Goal: Task Accomplishment & Management: Manage account settings

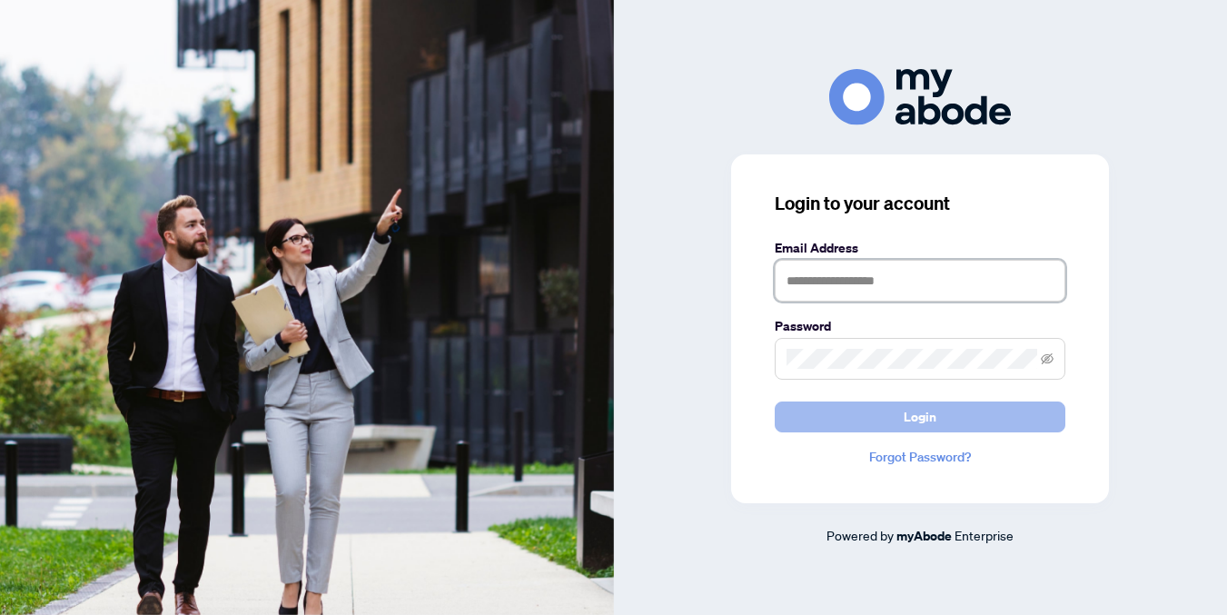
type input "**********"
click at [806, 411] on button "Login" at bounding box center [919, 416] width 291 height 31
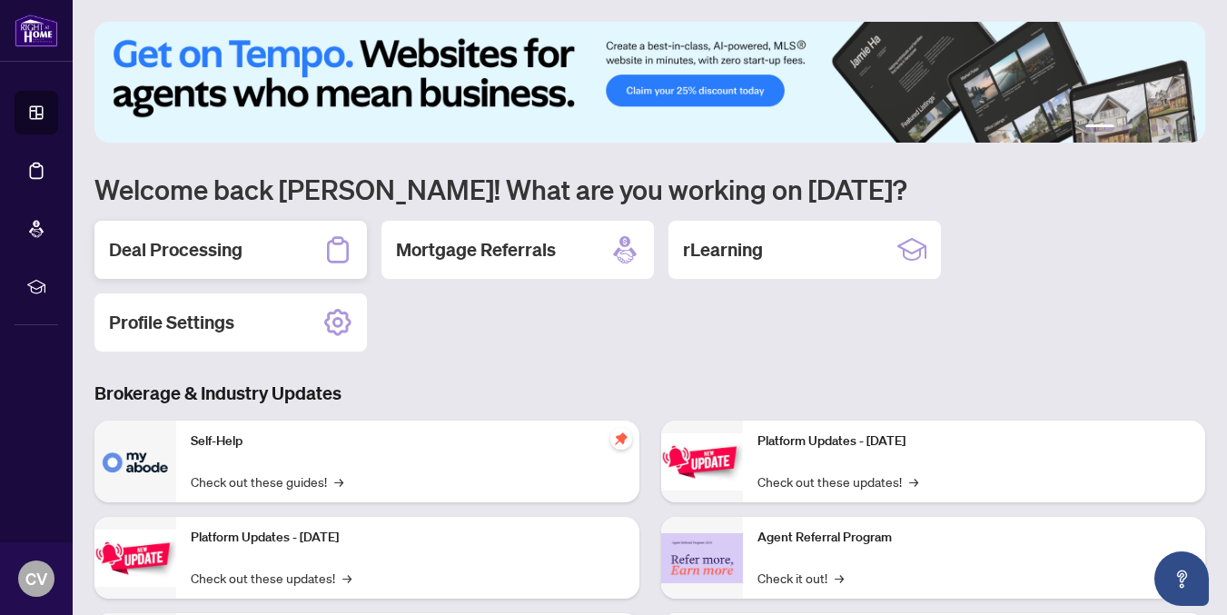
click at [172, 247] on h2 "Deal Processing" at bounding box center [175, 249] width 133 height 25
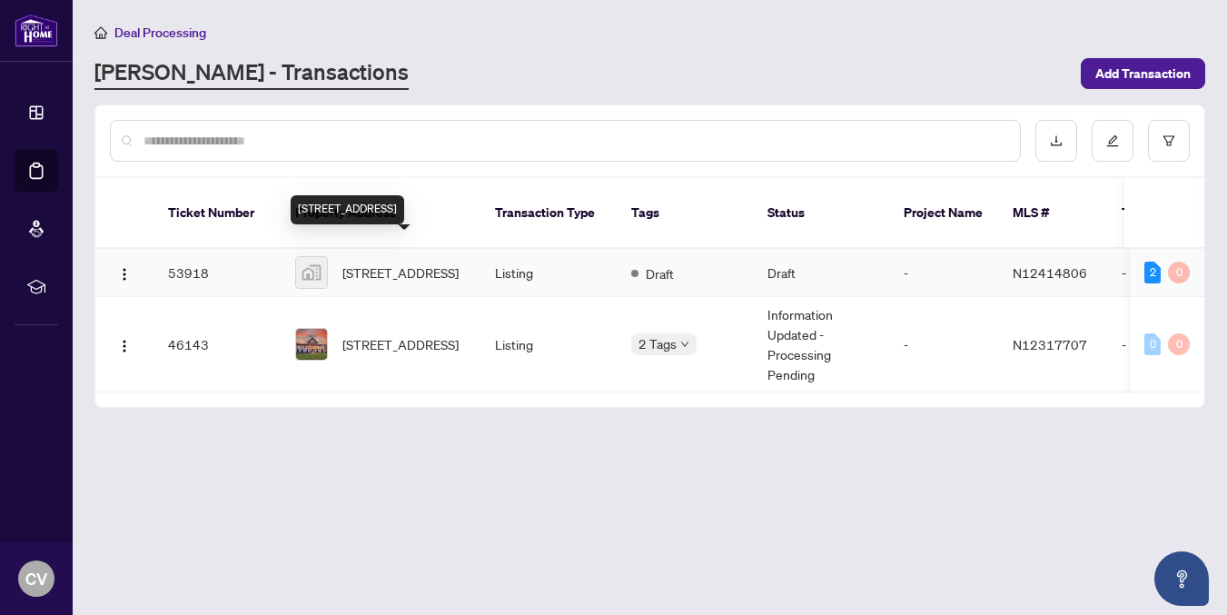
click at [376, 264] on span "[STREET_ADDRESS]" at bounding box center [400, 272] width 116 height 20
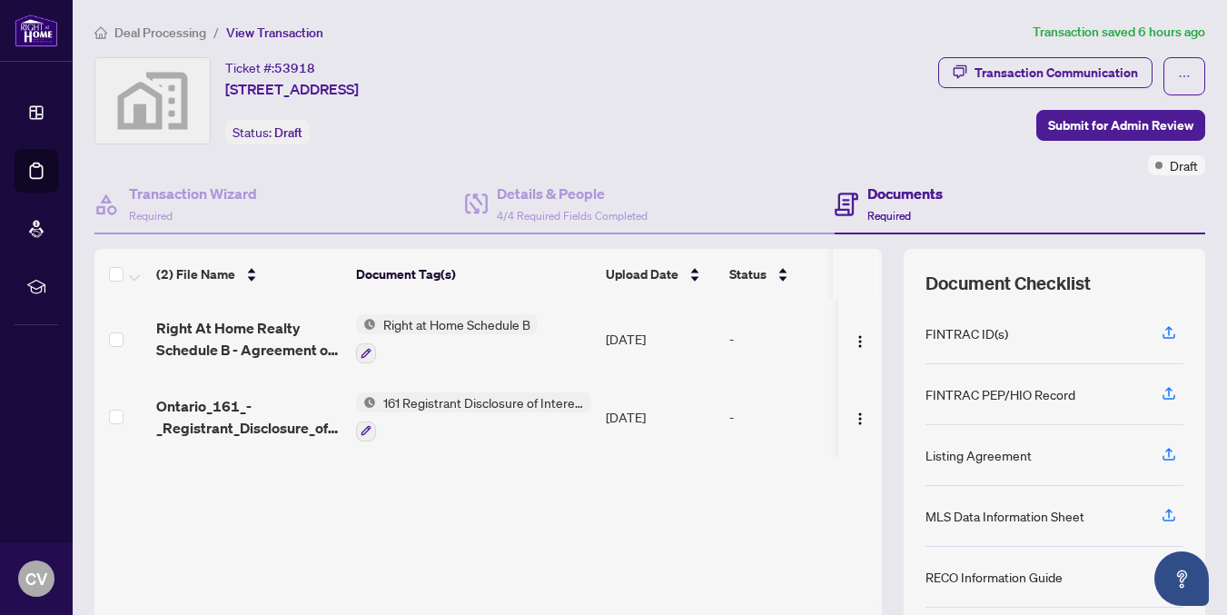
scroll to position [144, 0]
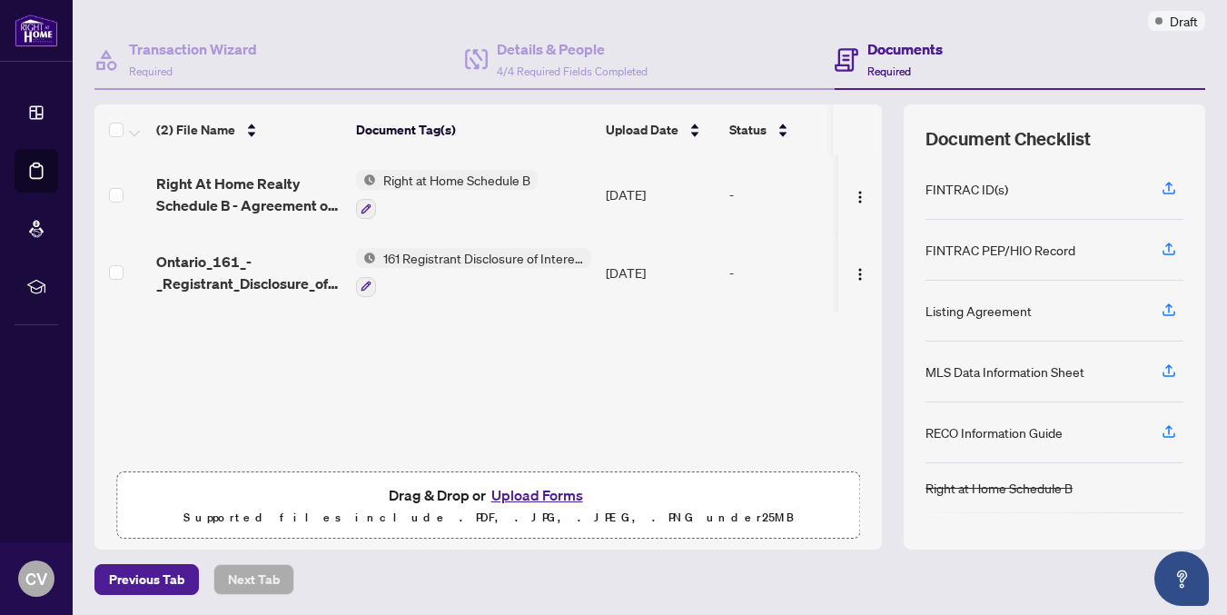
click at [537, 496] on button "Upload Forms" at bounding box center [537, 495] width 103 height 24
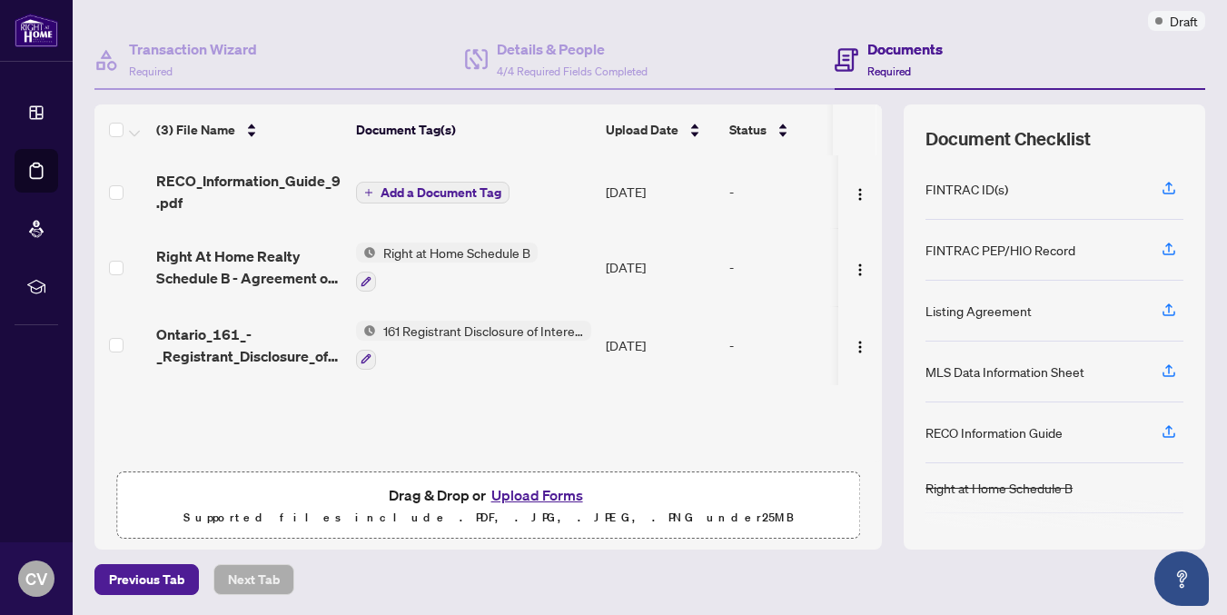
click at [370, 195] on button "Add a Document Tag" at bounding box center [432, 193] width 153 height 22
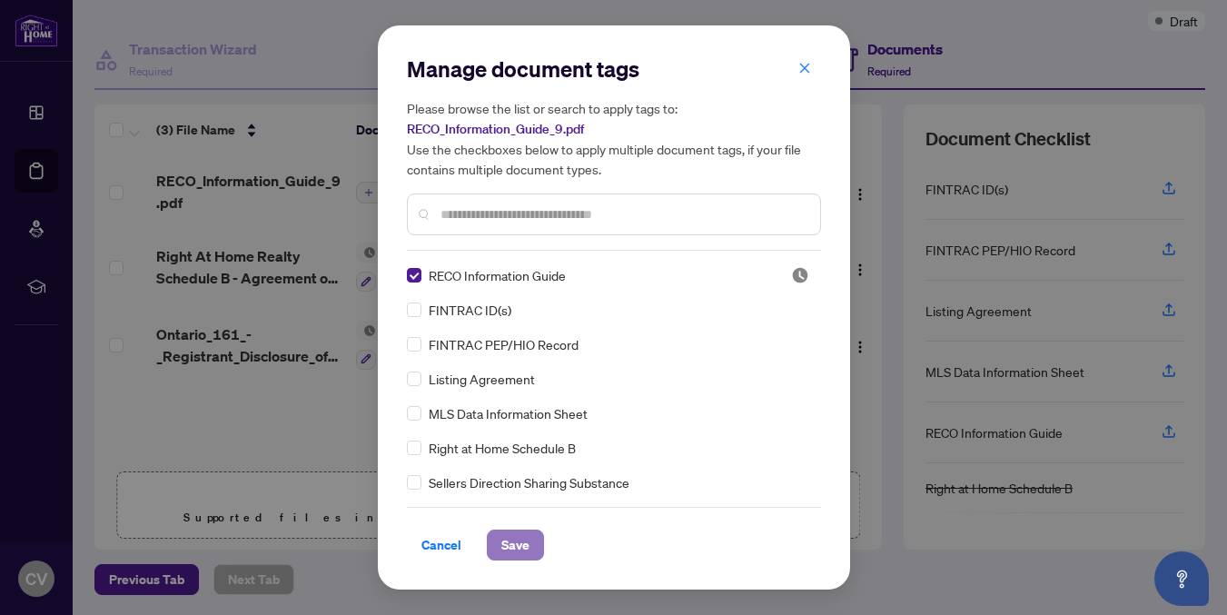
click at [512, 548] on span "Save" at bounding box center [515, 544] width 28 height 29
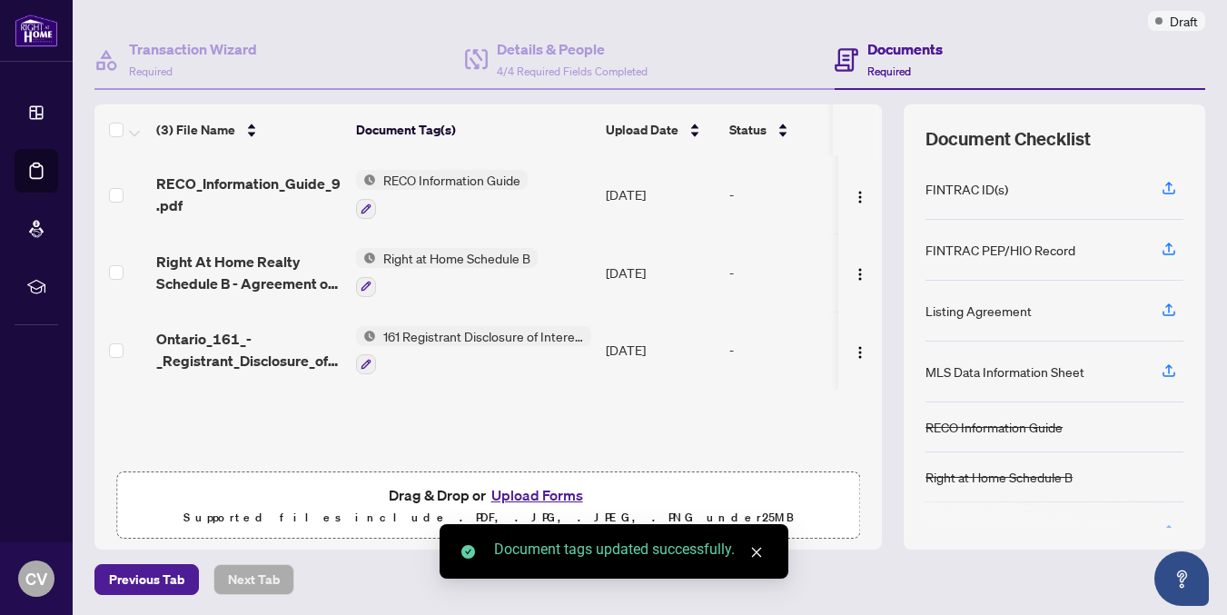
click at [536, 488] on button "Upload Forms" at bounding box center [537, 495] width 103 height 24
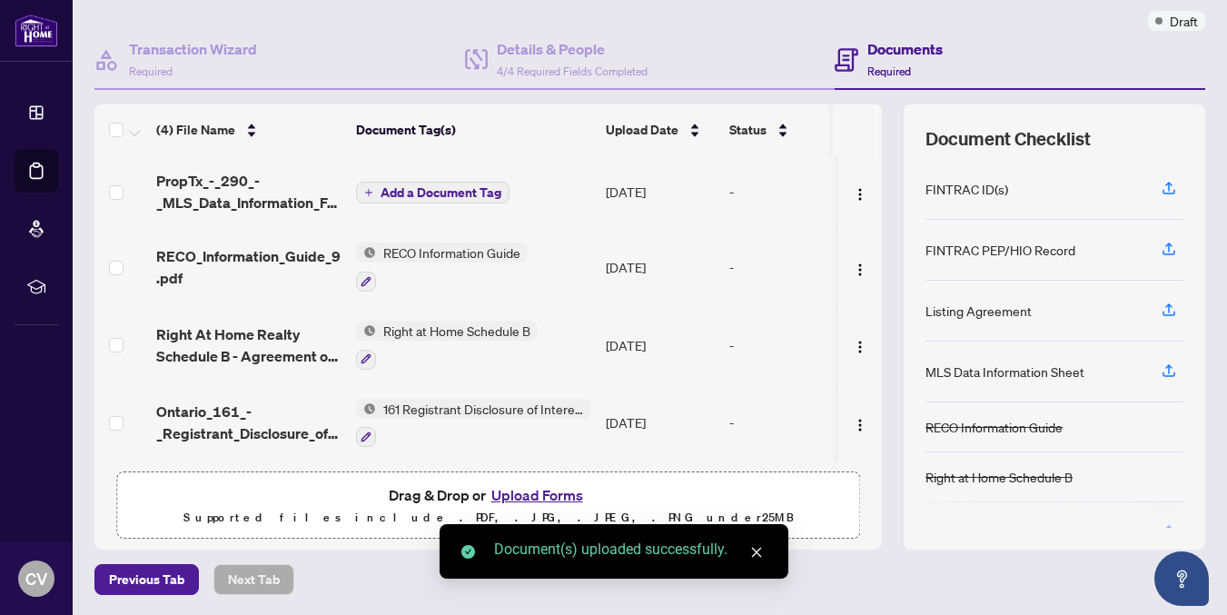
scroll to position [3, 0]
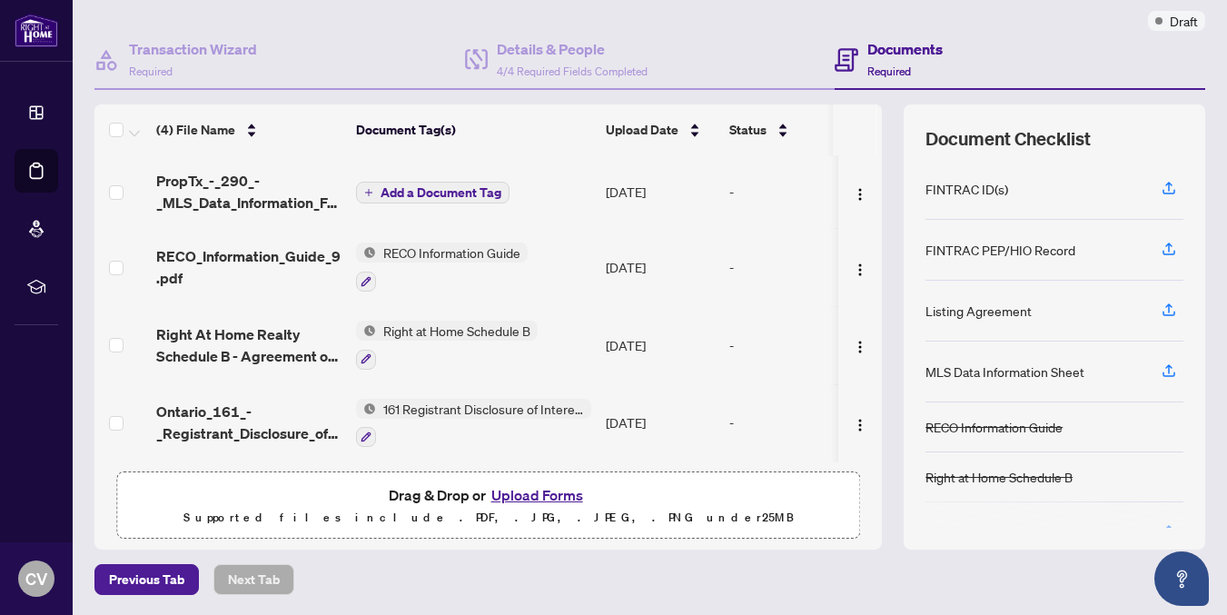
click at [367, 188] on icon "plus" at bounding box center [368, 192] width 9 height 9
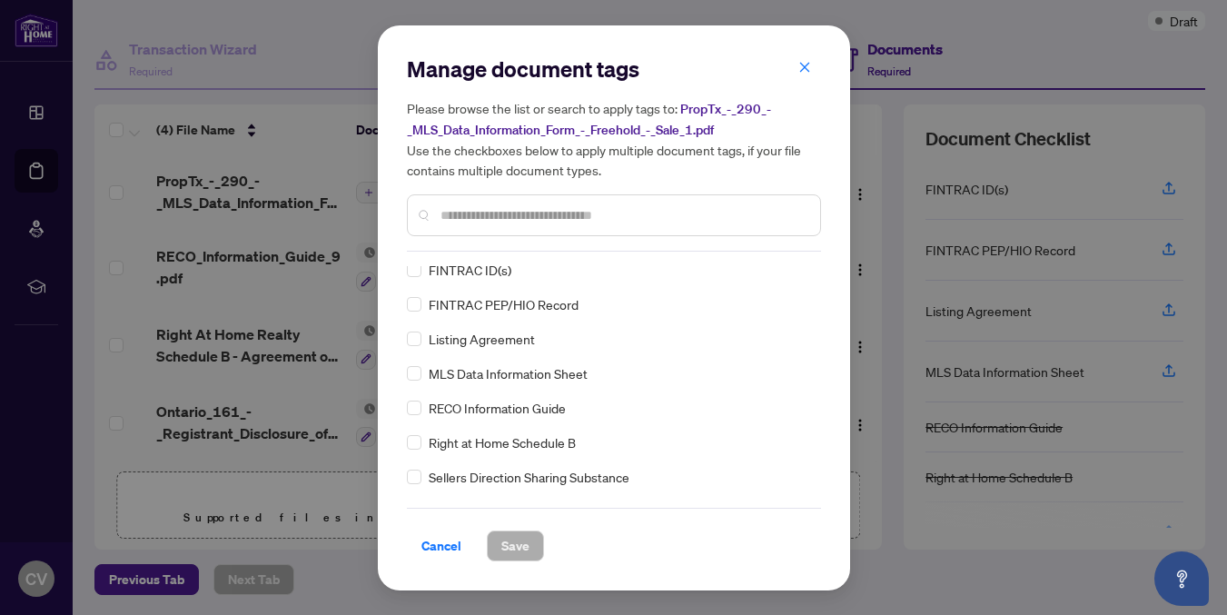
scroll to position [0, 0]
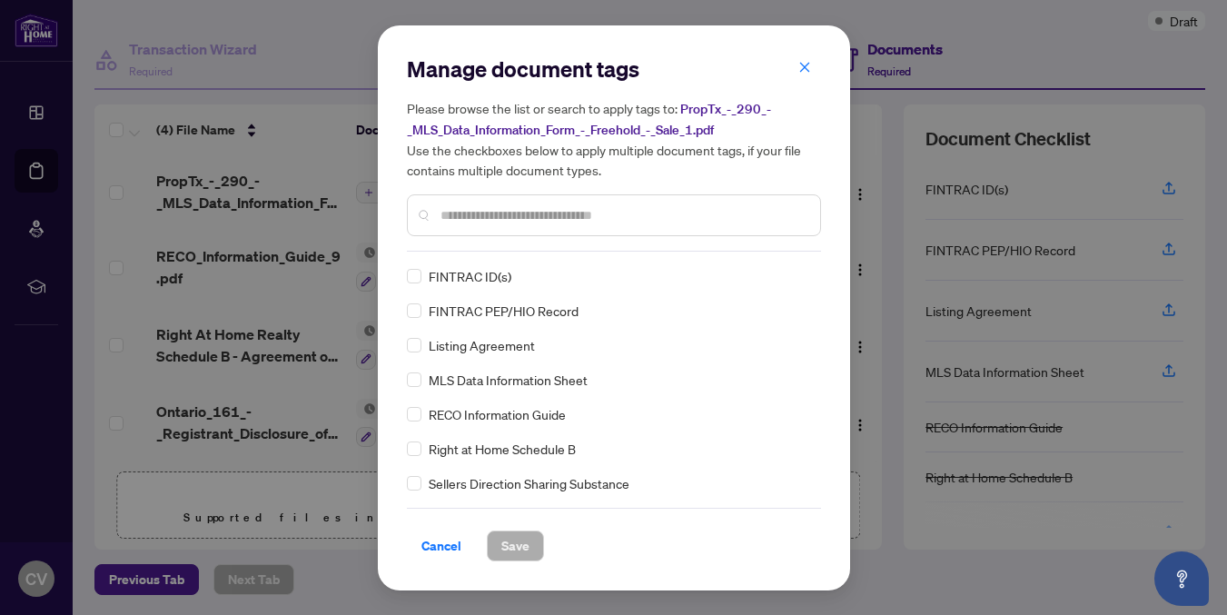
click at [494, 230] on div at bounding box center [614, 215] width 414 height 42
click at [496, 214] on input "text" at bounding box center [622, 215] width 365 height 20
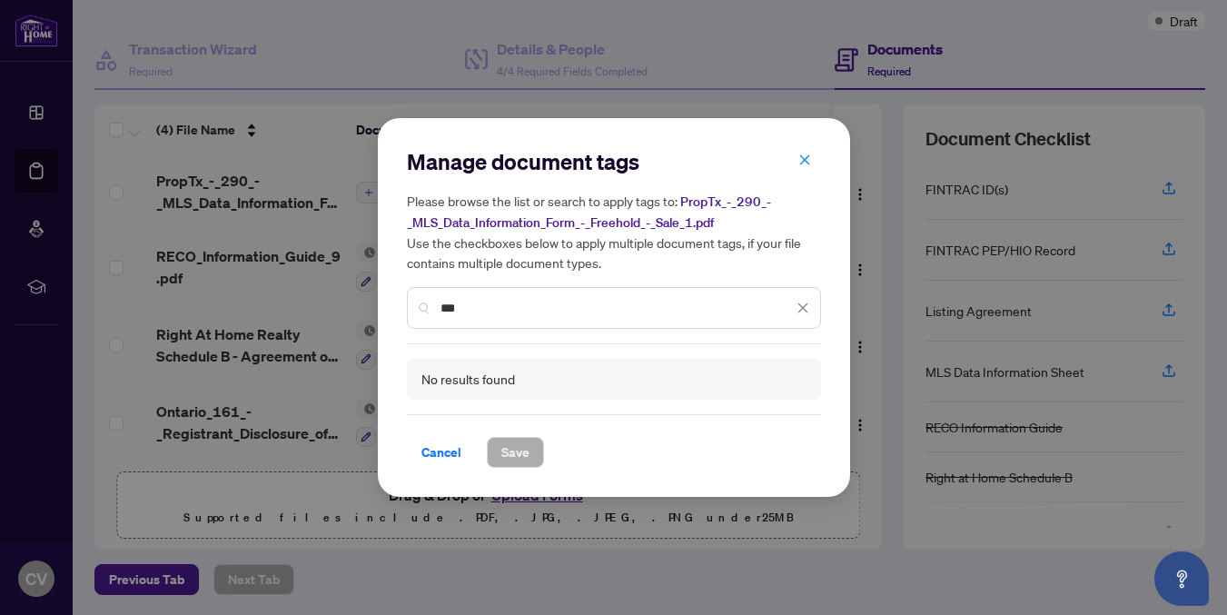
click at [513, 298] on input "***" at bounding box center [616, 308] width 352 height 20
type input "*"
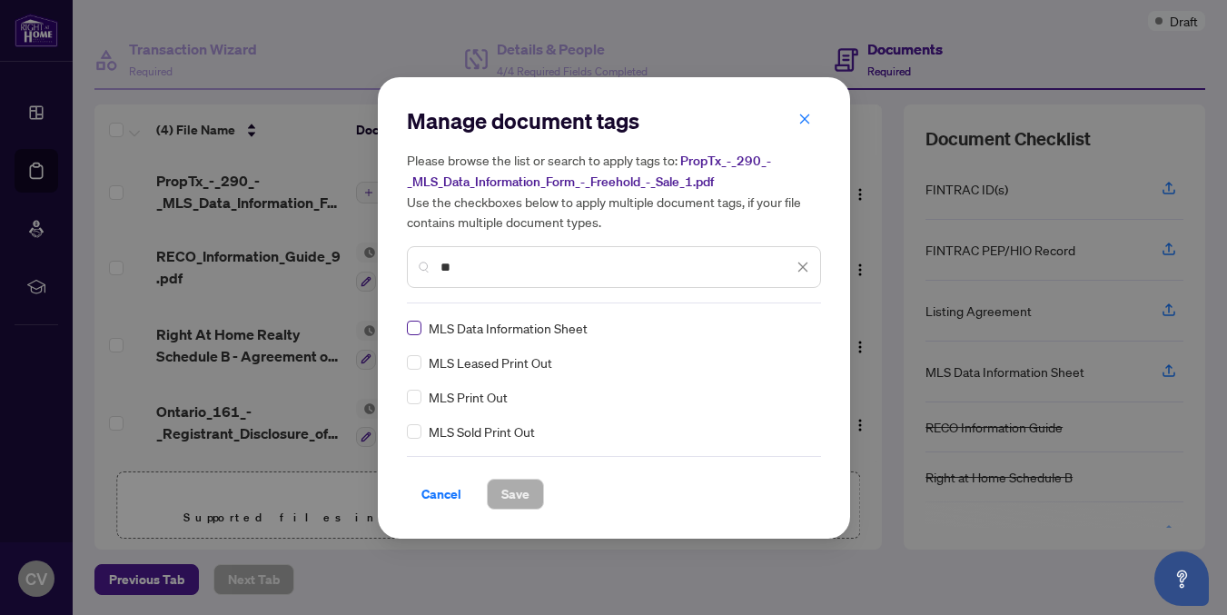
type input "**"
click at [530, 483] on button "Save" at bounding box center [515, 493] width 57 height 31
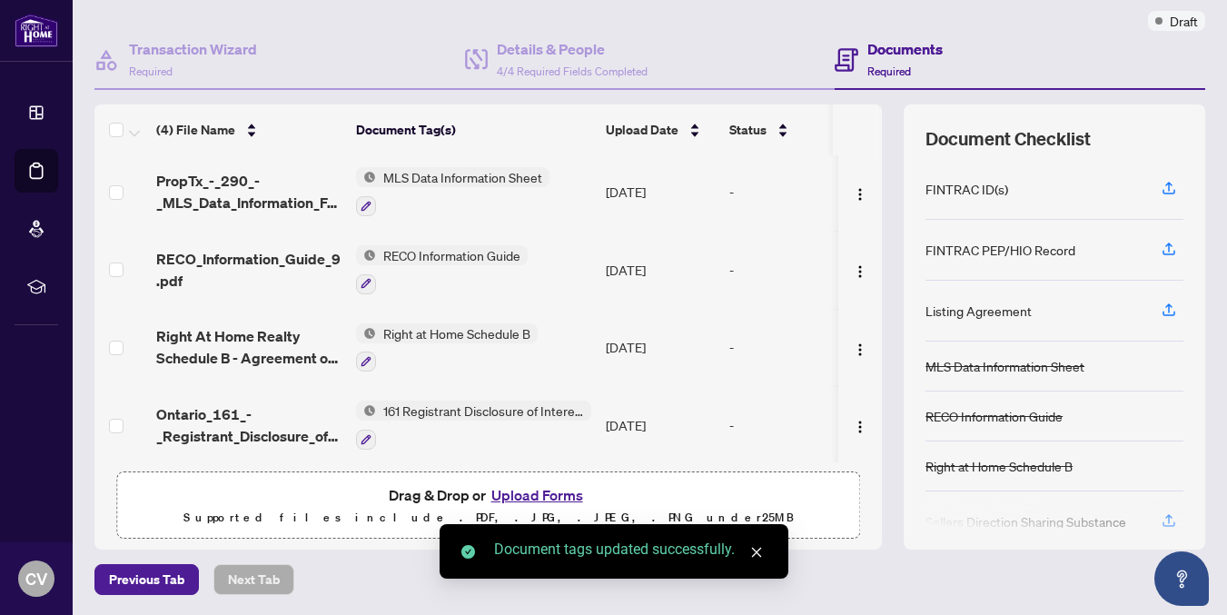
scroll to position [7, 0]
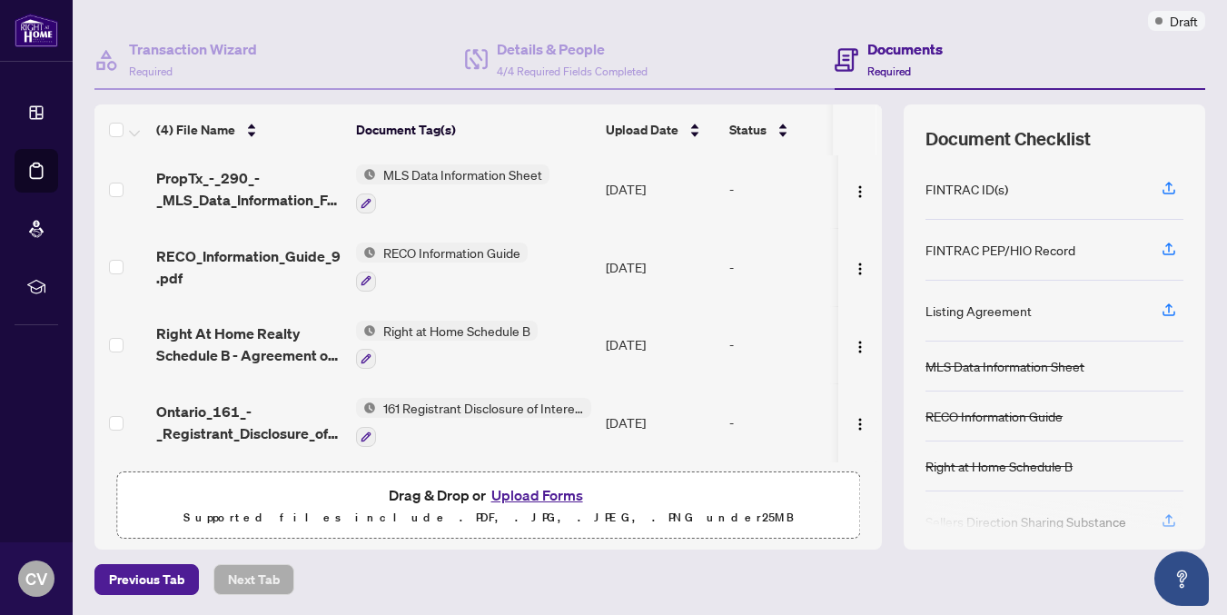
click at [541, 494] on button "Upload Forms" at bounding box center [537, 495] width 103 height 24
click at [520, 497] on button "Upload Forms" at bounding box center [537, 495] width 103 height 24
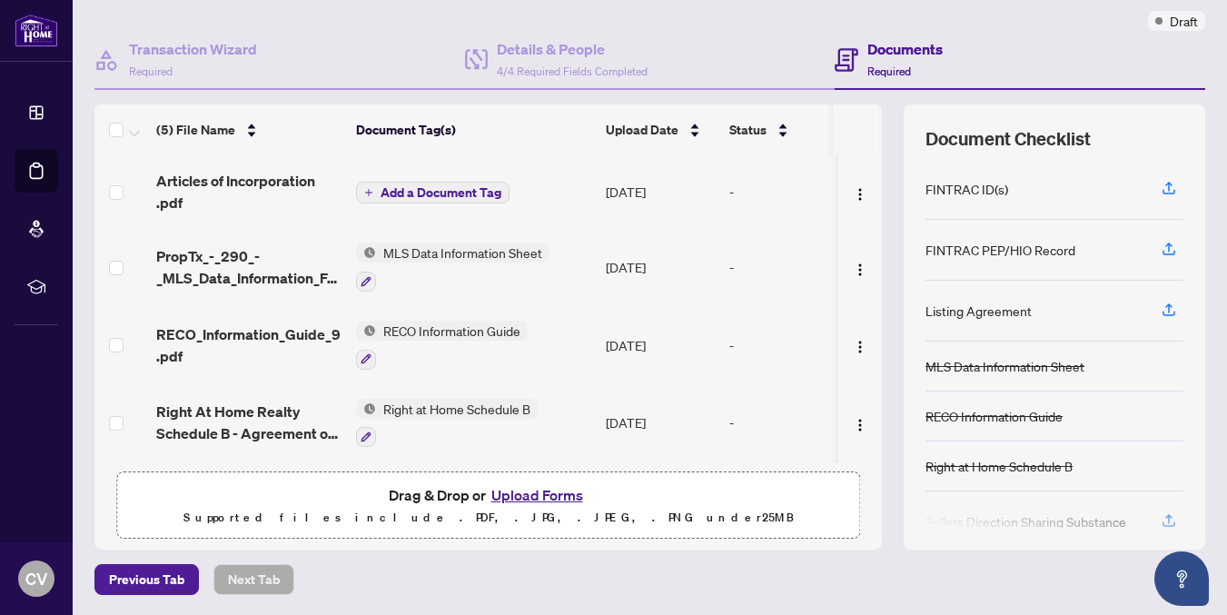
click at [380, 195] on span "Add a Document Tag" at bounding box center [440, 192] width 121 height 13
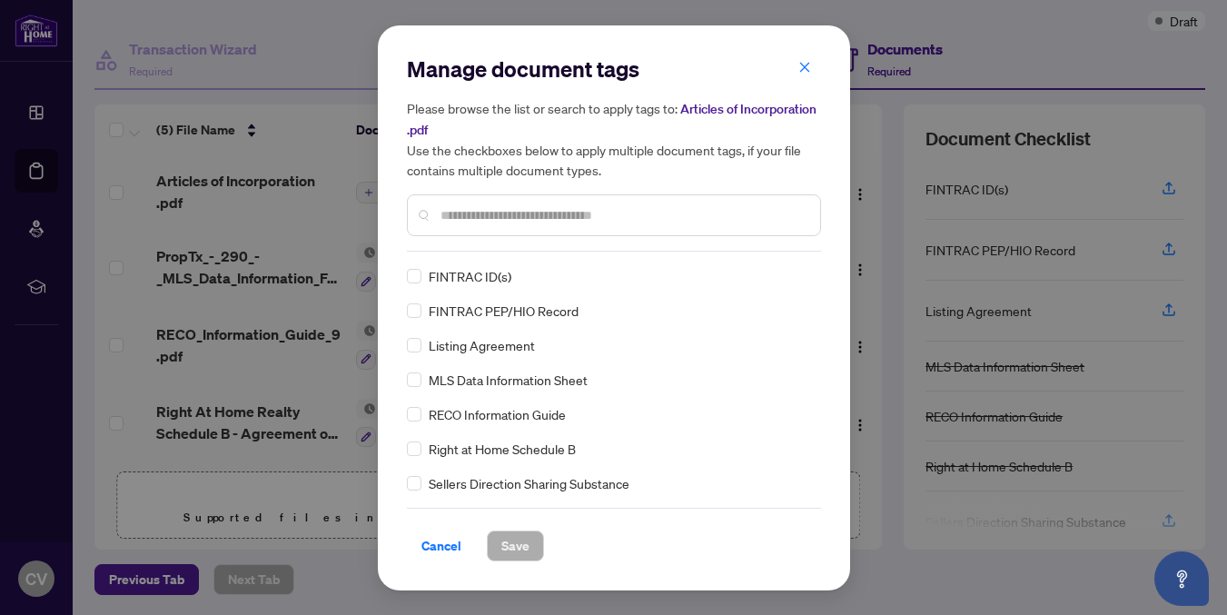
click at [479, 216] on input "text" at bounding box center [622, 215] width 365 height 20
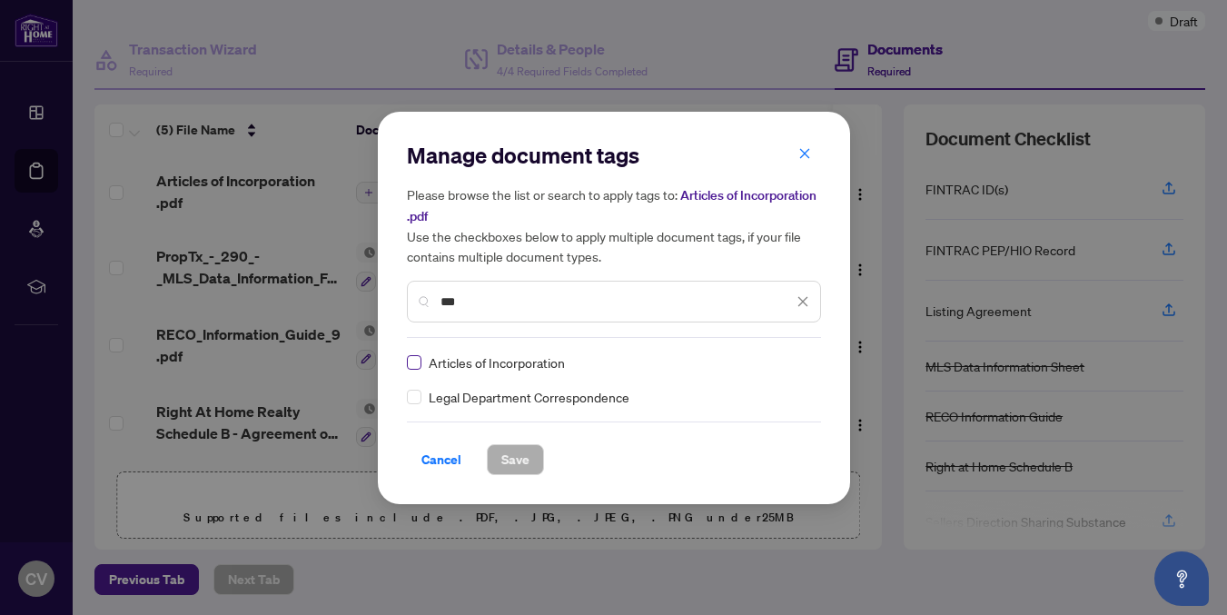
type input "***"
click at [517, 463] on span "Save" at bounding box center [515, 459] width 28 height 29
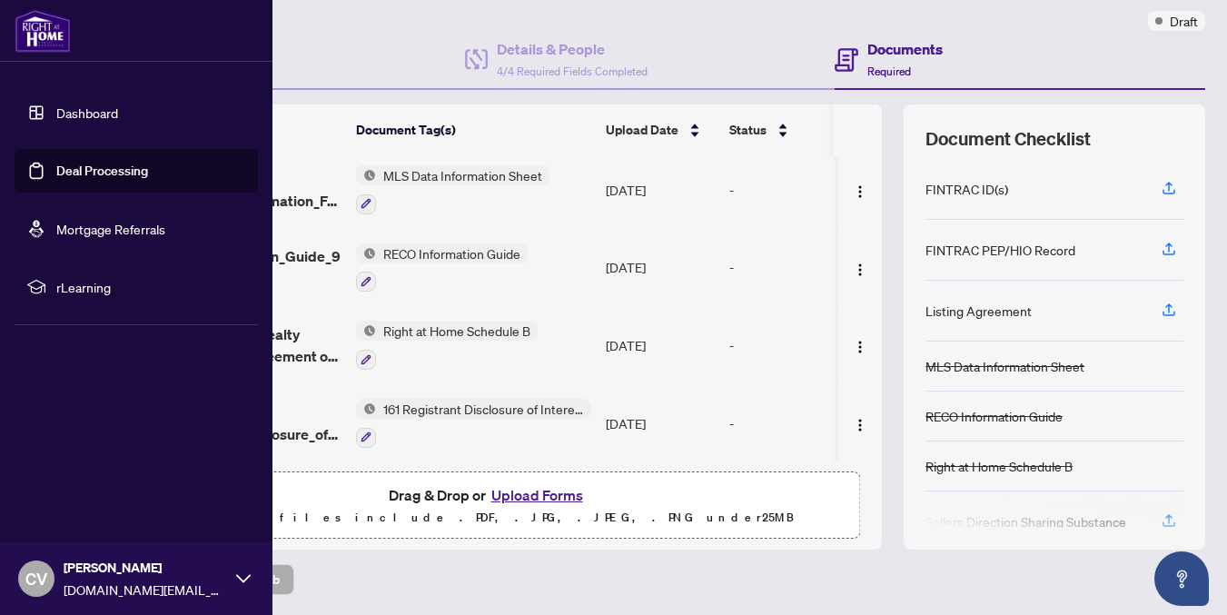
click at [61, 113] on link "Dashboard" at bounding box center [87, 112] width 62 height 16
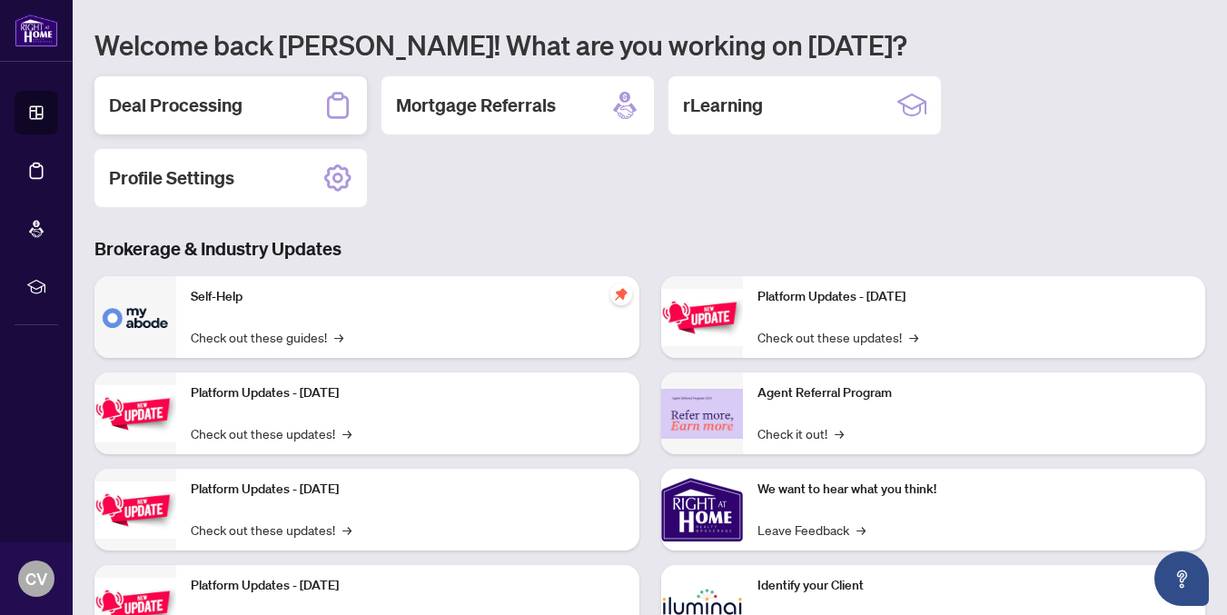
click at [311, 116] on div "Deal Processing" at bounding box center [230, 105] width 272 height 58
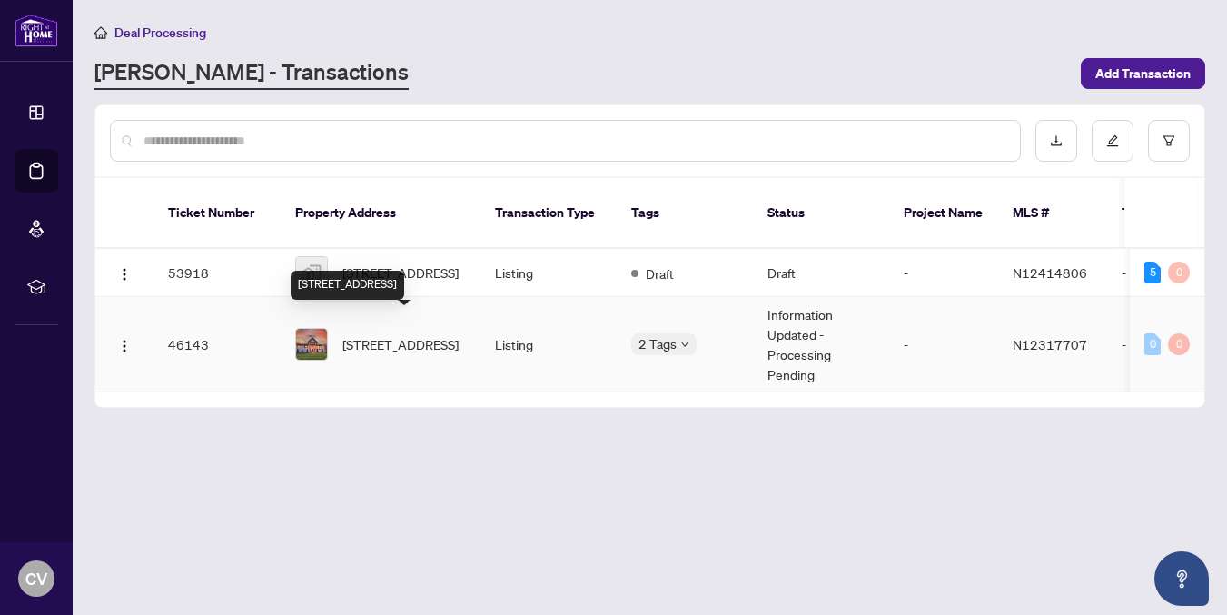
click at [364, 343] on span "33 Beech St, Uxbridge, Ontario L9P 1A8, Canada" at bounding box center [400, 344] width 116 height 20
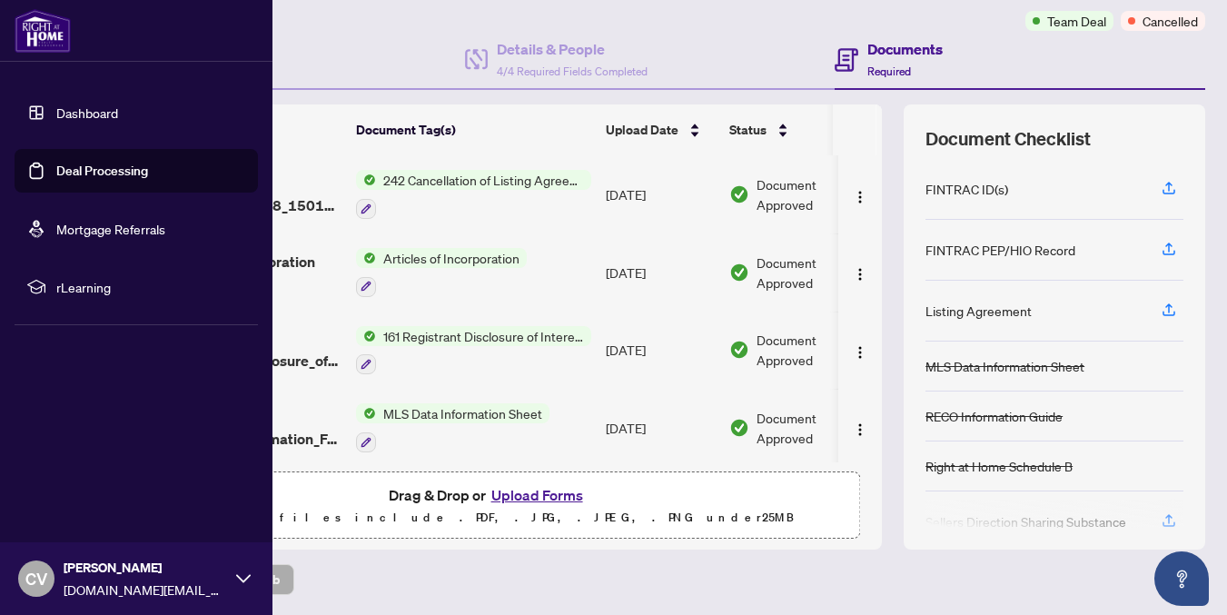
click at [56, 106] on link "Dashboard" at bounding box center [87, 112] width 62 height 16
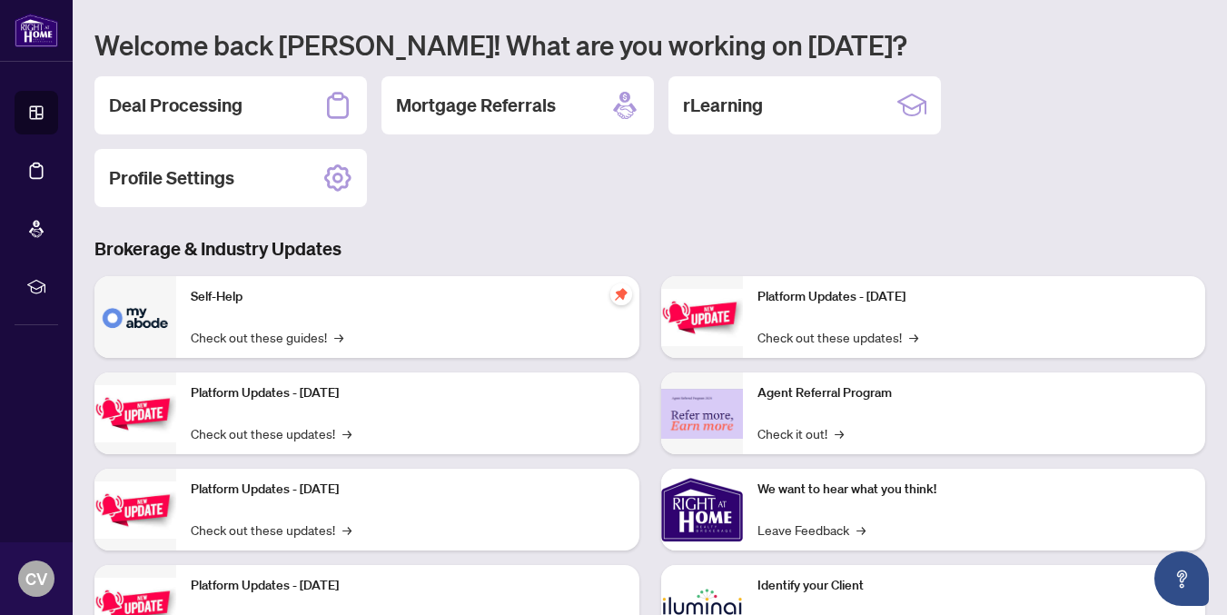
scroll to position [225, 0]
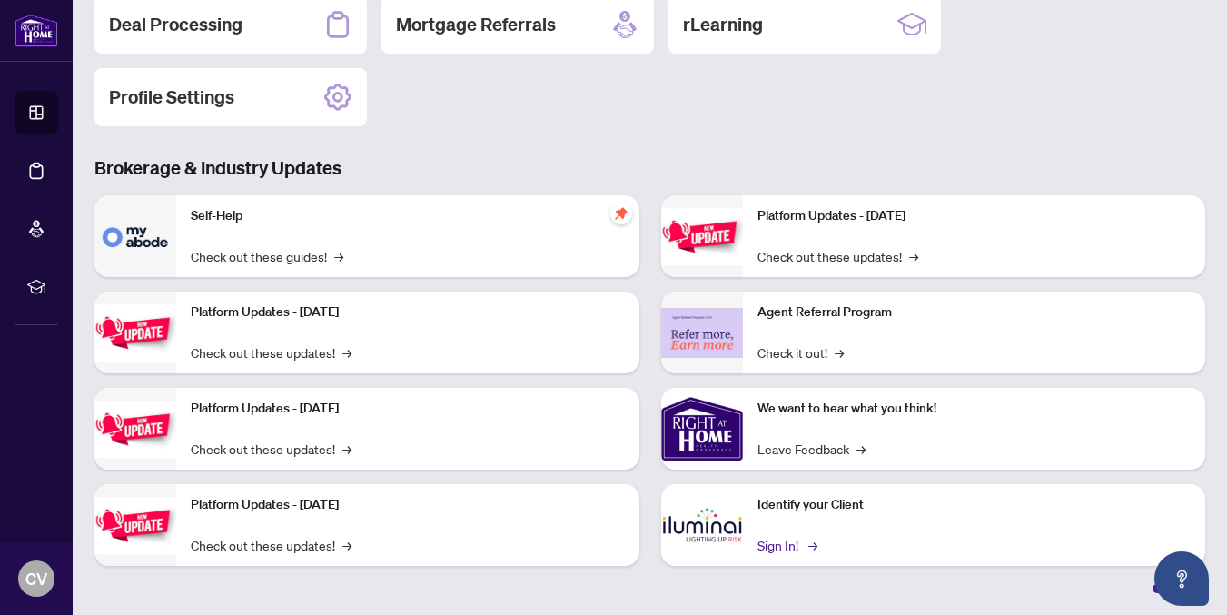
click at [796, 548] on link "Sign In! →" at bounding box center [785, 545] width 57 height 20
